Goal: Information Seeking & Learning: Compare options

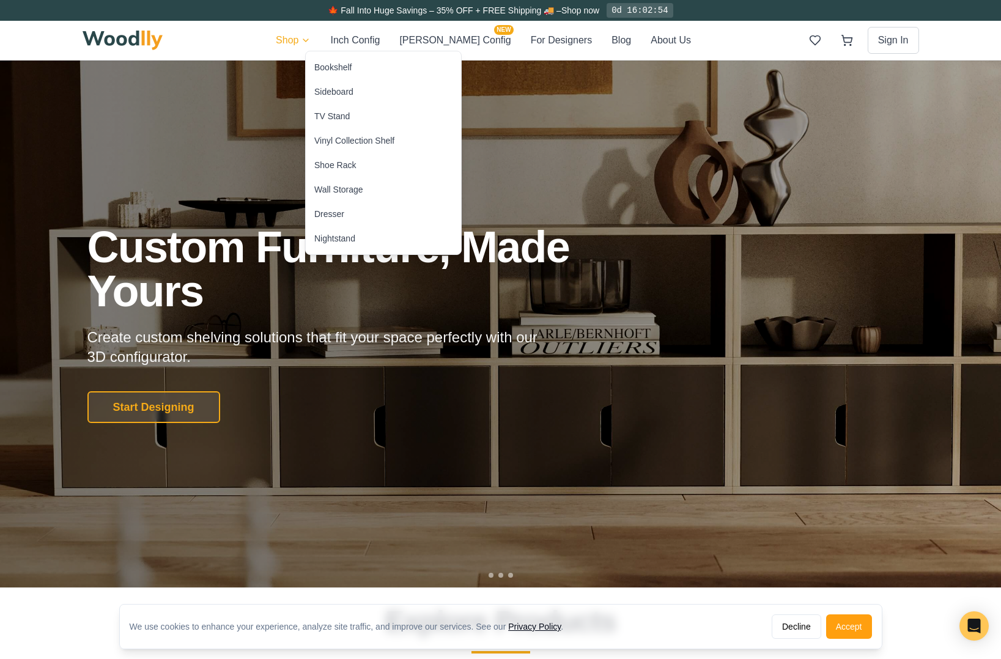
click at [321, 111] on div "TV Stand" at bounding box center [331, 116] width 35 height 12
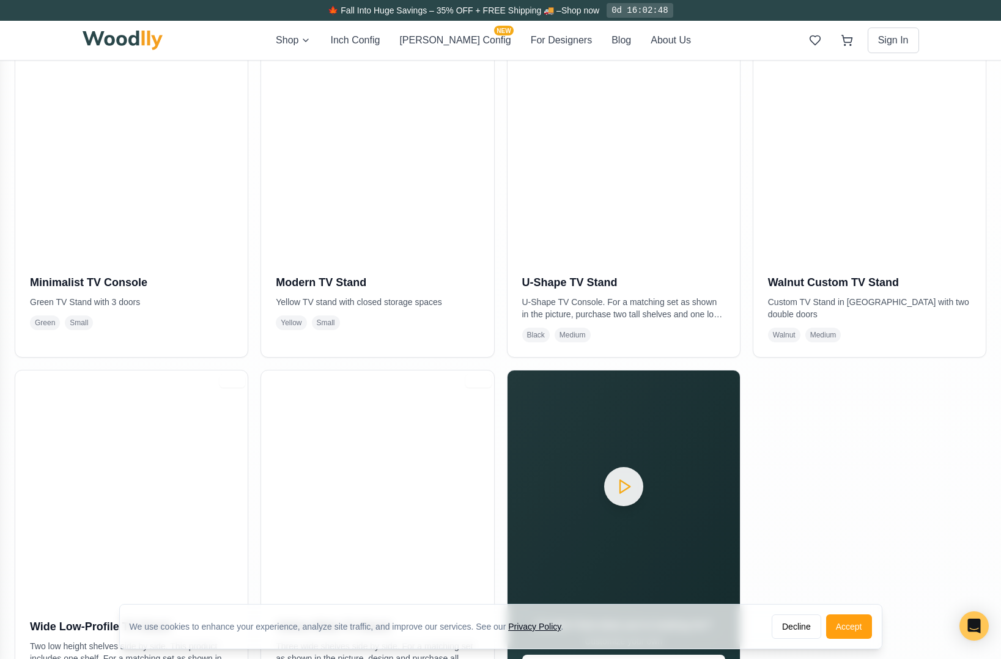
scroll to position [278, 0]
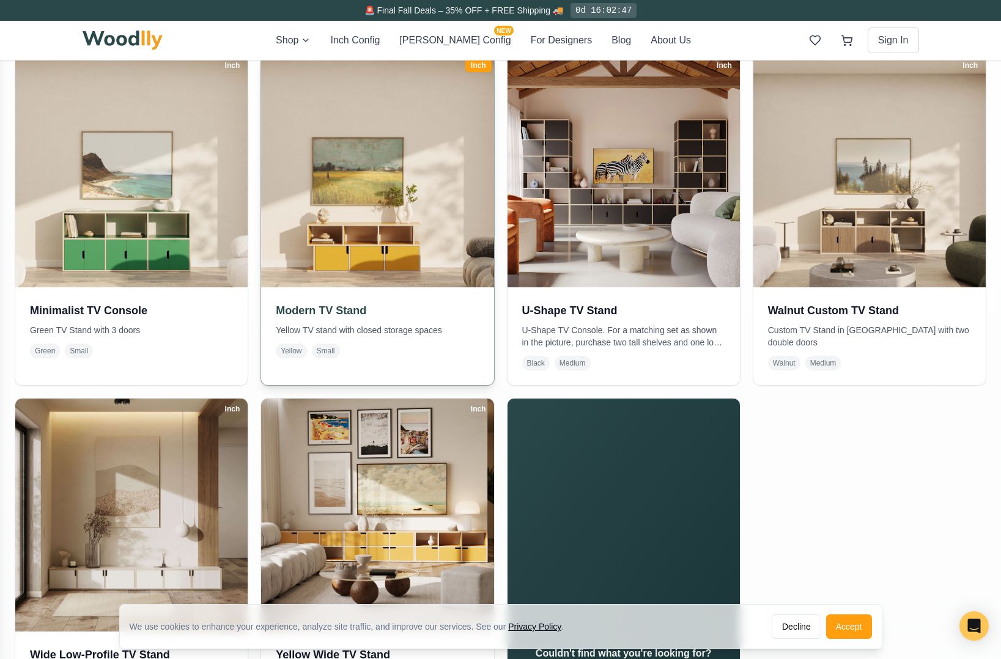
click at [353, 229] on img at bounding box center [378, 171] width 244 height 244
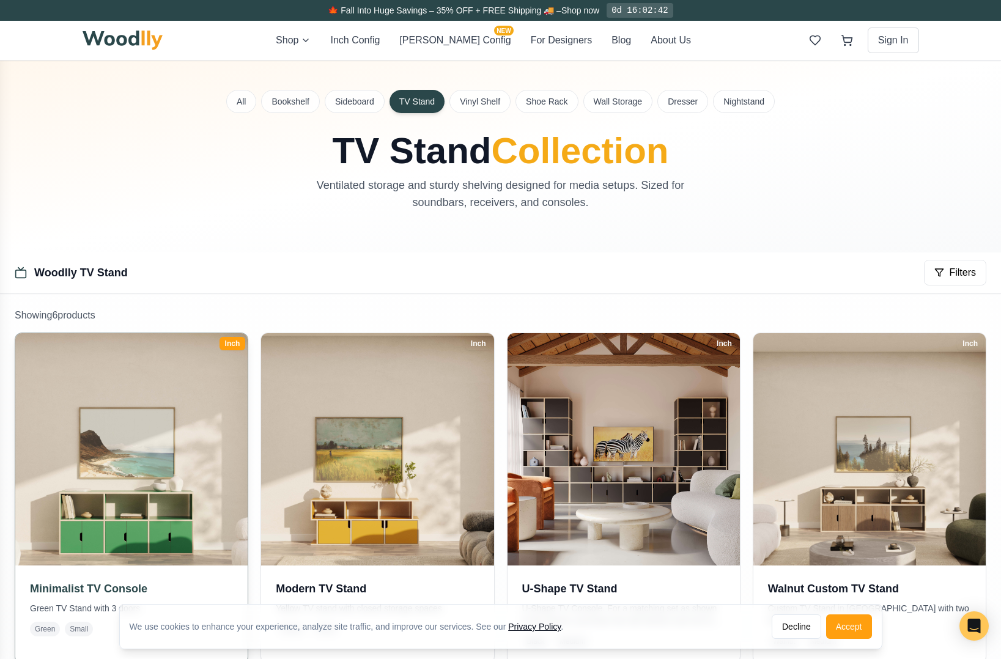
click at [98, 444] on img at bounding box center [131, 449] width 244 height 244
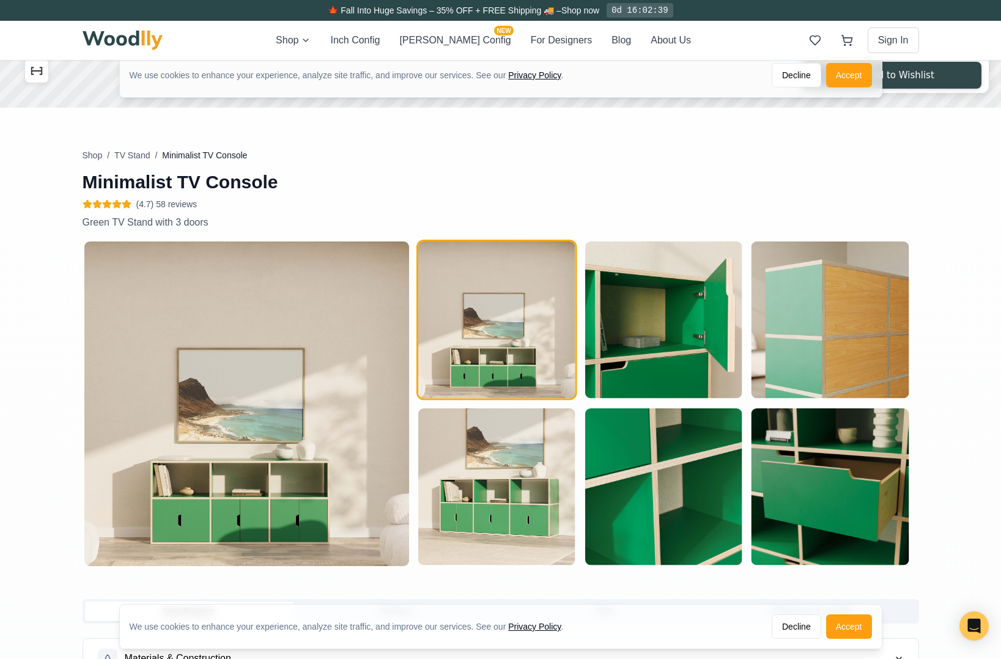
type input "63"
type input "2"
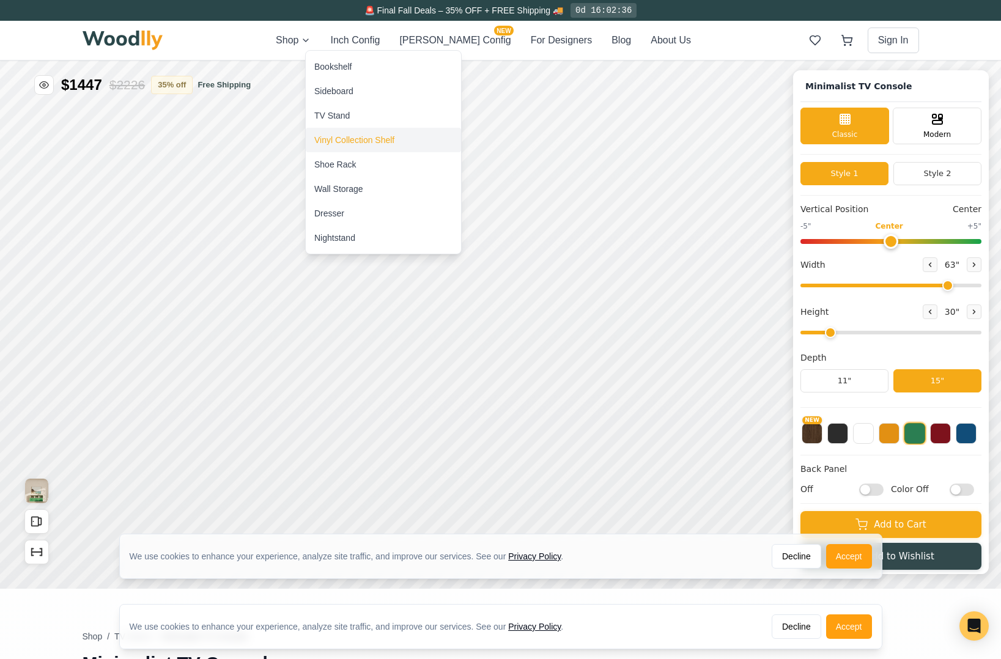
click at [325, 134] on div "Vinyl Collection Shelf" at bounding box center [354, 140] width 80 height 12
